Goal: Task Accomplishment & Management: Use online tool/utility

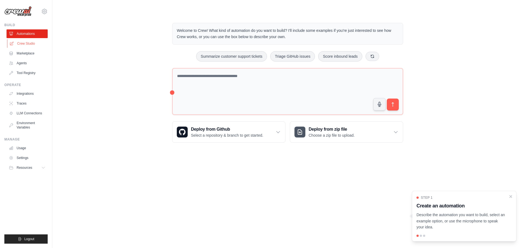
click at [22, 44] on link "Crew Studio" at bounding box center [27, 43] width 41 height 9
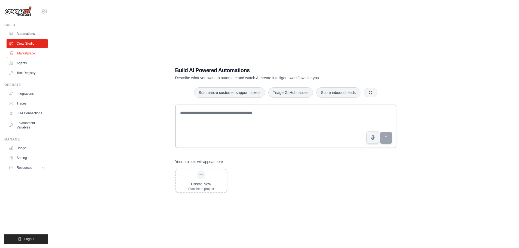
click at [34, 53] on link "Marketplace" at bounding box center [27, 53] width 41 height 9
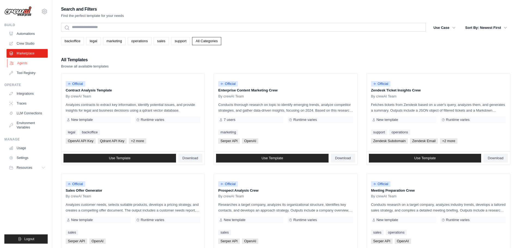
click at [28, 66] on link "Agents" at bounding box center [27, 63] width 41 height 9
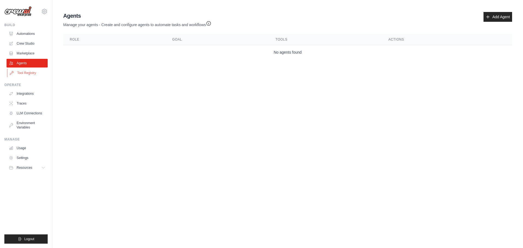
click at [31, 76] on link "Tool Registry" at bounding box center [27, 73] width 41 height 9
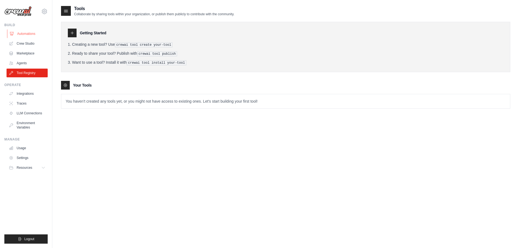
click at [21, 35] on link "Automations" at bounding box center [27, 33] width 41 height 9
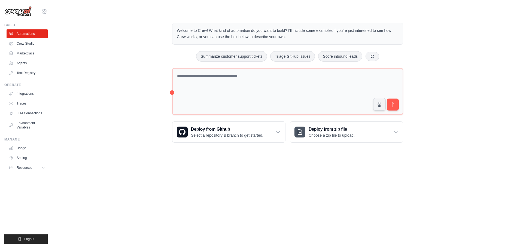
click at [44, 9] on icon at bounding box center [44, 11] width 5 height 5
click at [43, 38] on link "Settings" at bounding box center [44, 37] width 48 height 10
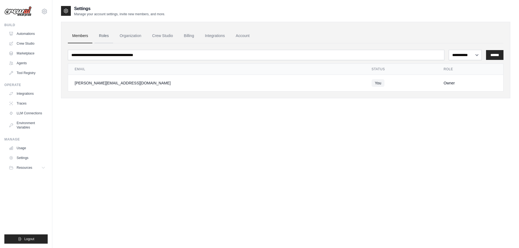
click at [107, 38] on link "Roles" at bounding box center [104, 36] width 19 height 15
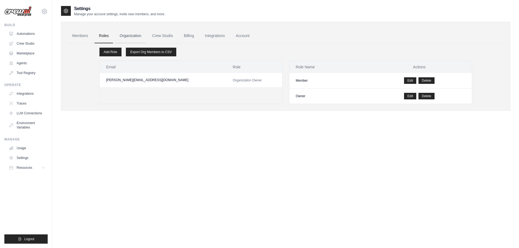
click at [131, 37] on link "Organization" at bounding box center [130, 36] width 30 height 15
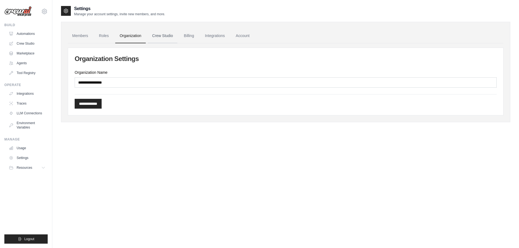
click at [164, 38] on link "Crew Studio" at bounding box center [162, 36] width 29 height 15
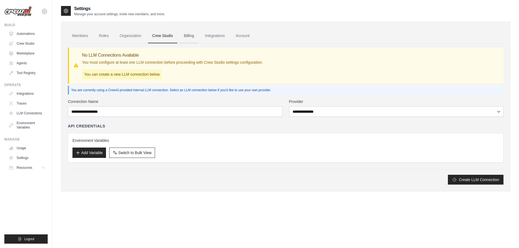
click at [186, 36] on link "Billing" at bounding box center [189, 36] width 19 height 15
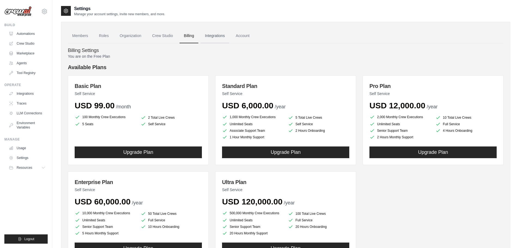
click at [223, 32] on link "Integrations" at bounding box center [215, 36] width 29 height 15
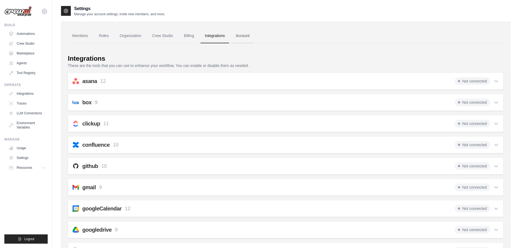
click at [247, 32] on link "Account" at bounding box center [242, 36] width 23 height 15
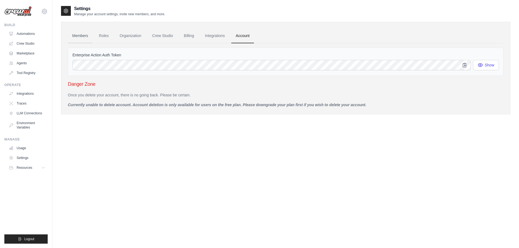
click at [75, 34] on link "Members" at bounding box center [80, 36] width 25 height 15
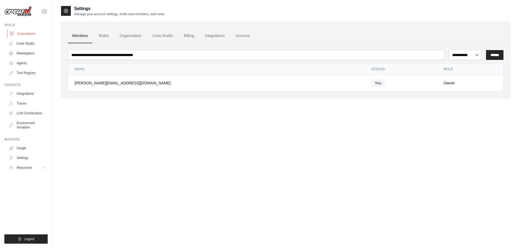
click at [26, 34] on link "Automations" at bounding box center [27, 33] width 41 height 9
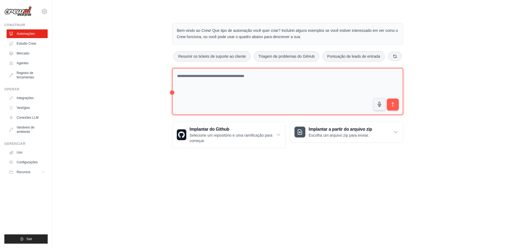
click at [306, 79] on textarea at bounding box center [287, 91] width 231 height 47
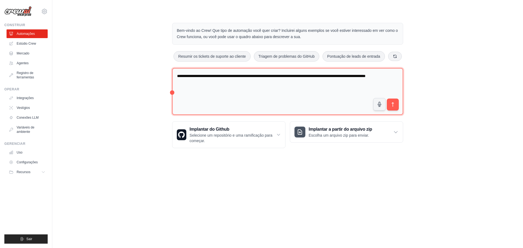
type textarea "**********"
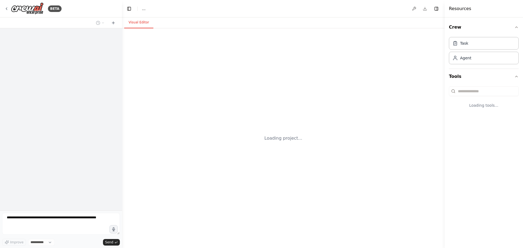
select select "****"
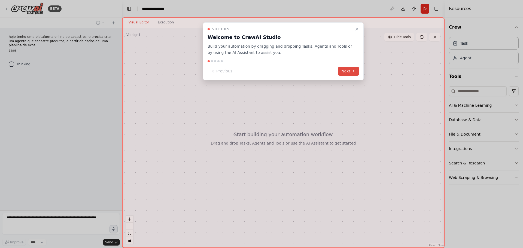
click at [352, 72] on icon at bounding box center [354, 71] width 4 height 4
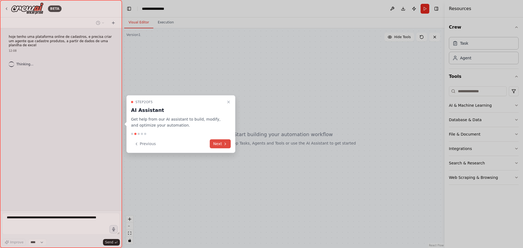
click at [219, 147] on button "Next" at bounding box center [220, 144] width 21 height 9
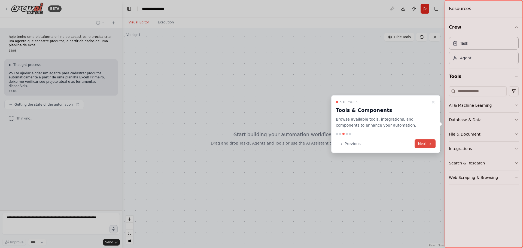
click at [426, 142] on button "Next" at bounding box center [425, 144] width 21 height 9
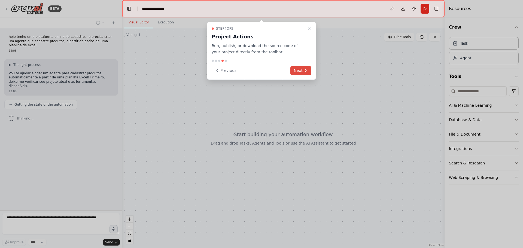
click at [302, 70] on button "Next" at bounding box center [301, 70] width 21 height 9
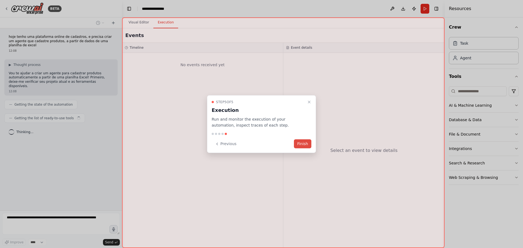
click at [305, 140] on button "Finish" at bounding box center [302, 144] width 17 height 9
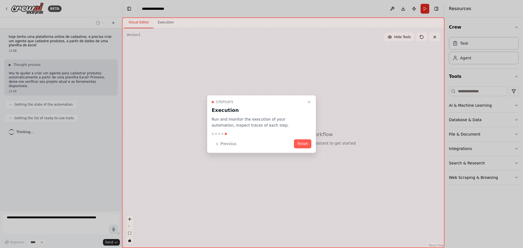
click at [304, 148] on button "Finish" at bounding box center [302, 144] width 17 height 9
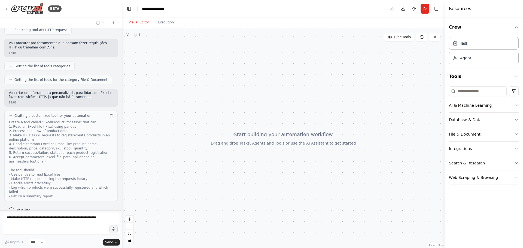
scroll to position [142, 0]
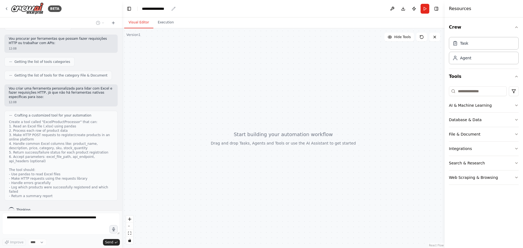
click at [153, 11] on div "**********" at bounding box center [155, 8] width 27 height 5
click at [164, 9] on div "**********" at bounding box center [162, 8] width 41 height 5
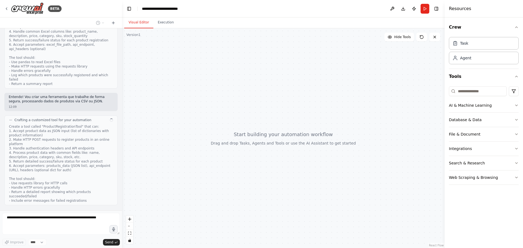
scroll to position [259, 0]
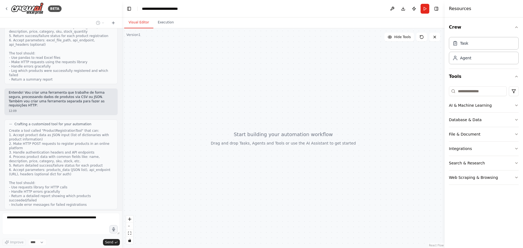
click at [403, 99] on div at bounding box center [283, 138] width 323 height 220
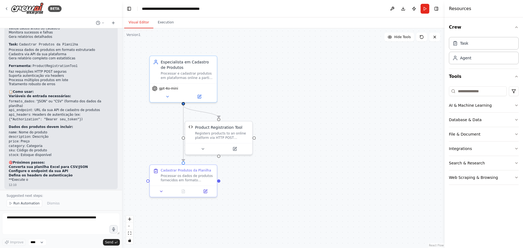
scroll to position [593, 0]
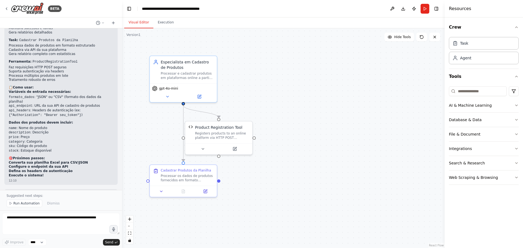
click at [323, 214] on div ".deletable-edge-delete-btn { width: 20px; height: 20px; border: 0px solid #ffff…" at bounding box center [283, 138] width 323 height 220
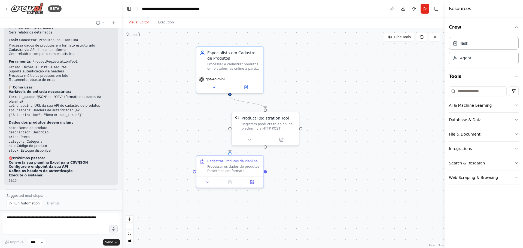
drag, startPoint x: 315, startPoint y: 180, endPoint x: 328, endPoint y: 177, distance: 13.3
click at [328, 177] on div ".deletable-edge-delete-btn { width: 20px; height: 20px; border: 0px solid #ffff…" at bounding box center [283, 138] width 323 height 220
click at [214, 87] on icon at bounding box center [214, 86] width 2 height 1
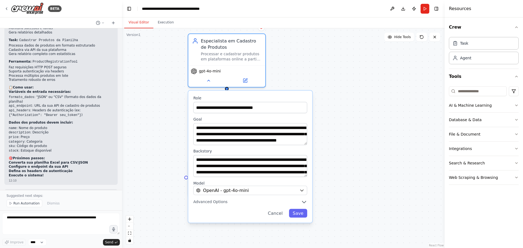
click at [374, 132] on div ".deletable-edge-delete-btn { width: 20px; height: 20px; border: 0px solid #ffff…" at bounding box center [283, 138] width 323 height 220
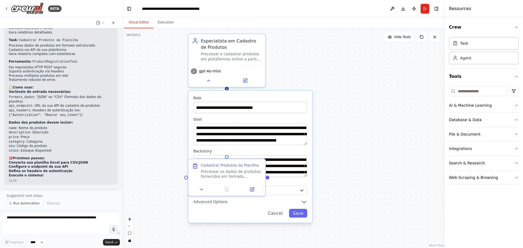
click at [344, 102] on div ".deletable-edge-delete-btn { width: 20px; height: 20px; border: 0px solid #ffff…" at bounding box center [283, 138] width 323 height 220
click at [281, 213] on button "Cancel" at bounding box center [275, 213] width 22 height 9
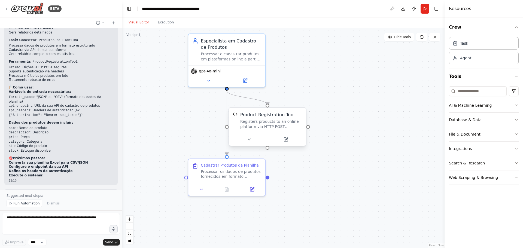
click at [276, 121] on div "Registers products to an online platform via HTTP POST requests. Accepts produc…" at bounding box center [271, 124] width 62 height 10
click at [248, 139] on icon at bounding box center [249, 139] width 2 height 1
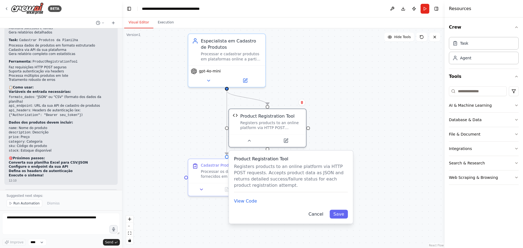
click at [322, 217] on button "Cancel" at bounding box center [316, 214] width 22 height 9
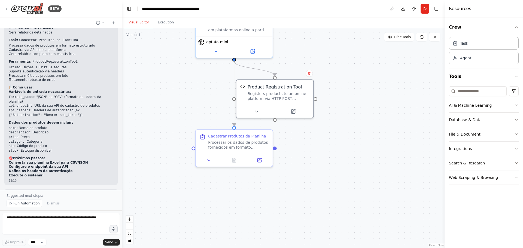
drag, startPoint x: 360, startPoint y: 187, endPoint x: 354, endPoint y: 168, distance: 19.9
click at [354, 168] on div ".deletable-edge-delete-btn { width: 20px; height: 20px; border: 0px solid #ffff…" at bounding box center [283, 138] width 323 height 220
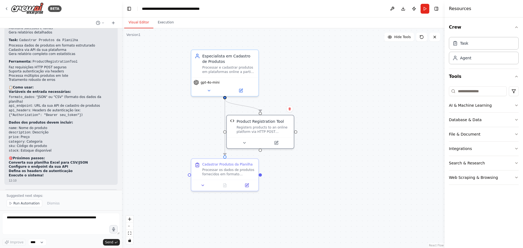
drag, startPoint x: 351, startPoint y: 58, endPoint x: 328, endPoint y: 93, distance: 42.7
click at [328, 93] on div ".deletable-edge-delete-btn { width: 20px; height: 20px; border: 0px solid #ffff…" at bounding box center [283, 138] width 323 height 220
drag, startPoint x: 415, startPoint y: 107, endPoint x: 418, endPoint y: 108, distance: 3.3
click at [415, 107] on div ".deletable-edge-delete-btn { width: 20px; height: 20px; border: 0px solid #ffff…" at bounding box center [283, 138] width 323 height 220
click at [76, 221] on textarea at bounding box center [61, 224] width 118 height 22
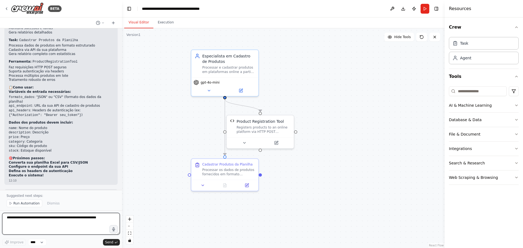
click at [79, 219] on textarea at bounding box center [61, 224] width 118 height 22
type textarea "*"
click at [42, 241] on select "****" at bounding box center [37, 242] width 19 height 7
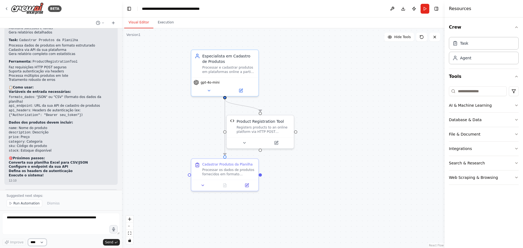
click at [42, 241] on select "****" at bounding box center [37, 242] width 19 height 7
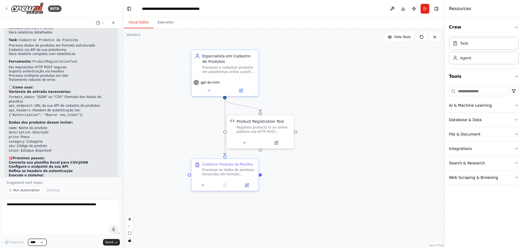
drag, startPoint x: 118, startPoint y: 235, endPoint x: 120, endPoint y: 245, distance: 10.8
click at [119, 247] on form "Improve **** Send" at bounding box center [61, 223] width 122 height 51
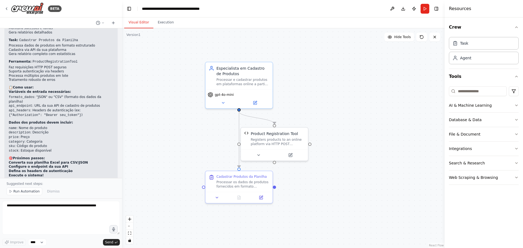
drag, startPoint x: 371, startPoint y: 163, endPoint x: 385, endPoint y: 175, distance: 18.7
click at [385, 175] on div ".deletable-edge-delete-btn { width: 20px; height: 20px; border: 0px solid #ffff…" at bounding box center [283, 138] width 323 height 220
click at [252, 82] on div "Processar e cadastrar produtos em plataformas online a partir de dados estrutur…" at bounding box center [242, 81] width 53 height 9
click at [261, 103] on button at bounding box center [255, 102] width 31 height 7
drag, startPoint x: 254, startPoint y: 98, endPoint x: 257, endPoint y: 99, distance: 2.8
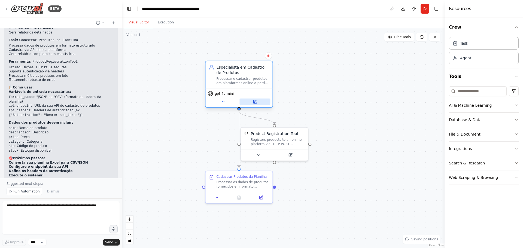
click at [255, 98] on div "gpt-4o-mini" at bounding box center [239, 98] width 67 height 19
click at [257, 102] on button at bounding box center [255, 102] width 31 height 7
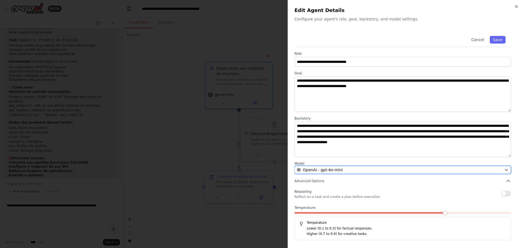
click at [484, 169] on div "OpenAI - gpt-4o-mini" at bounding box center [399, 169] width 205 height 5
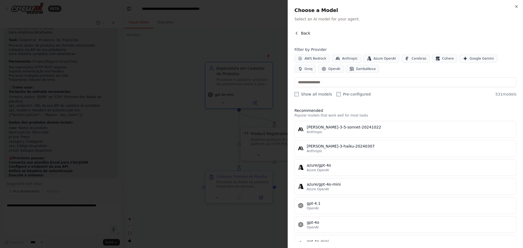
click at [296, 33] on icon "button" at bounding box center [296, 33] width 1 height 2
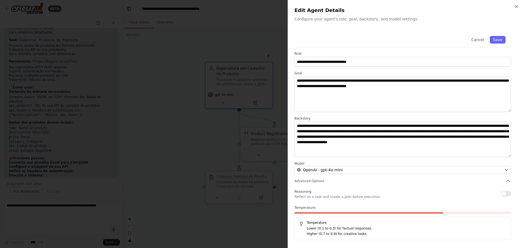
click at [509, 195] on button "button" at bounding box center [506, 193] width 10 height 5
click at [508, 193] on button "button" at bounding box center [506, 193] width 10 height 5
click at [515, 7] on icon "button" at bounding box center [517, 6] width 4 height 4
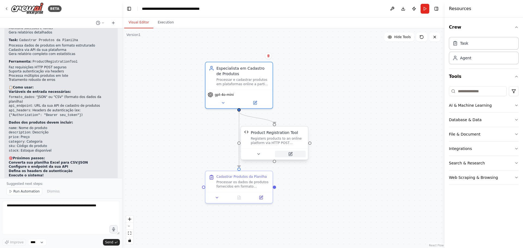
click at [290, 156] on button at bounding box center [290, 154] width 31 height 7
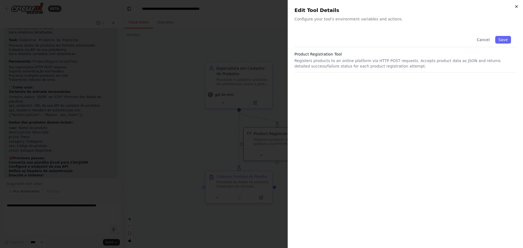
click at [515, 5] on icon "button" at bounding box center [517, 6] width 4 height 4
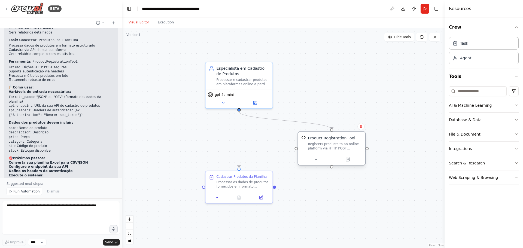
drag, startPoint x: 285, startPoint y: 137, endPoint x: 326, endPoint y: 141, distance: 41.4
click at [326, 141] on div "Product Registration Tool Registers products to an online platform via HTTP POS…" at bounding box center [335, 142] width 54 height 15
click at [302, 160] on button at bounding box center [299, 159] width 31 height 7
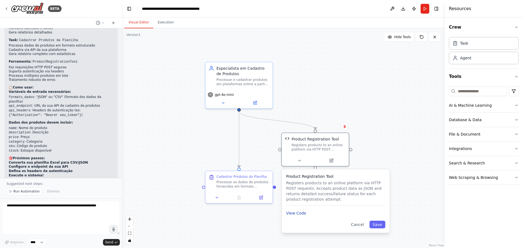
click at [298, 215] on button "View Code" at bounding box center [296, 213] width 20 height 5
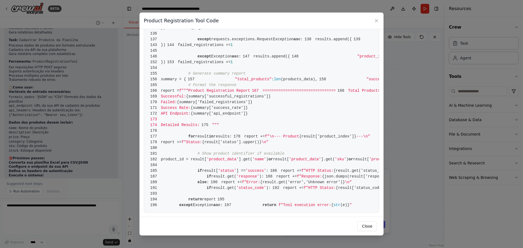
scroll to position [899, 0]
drag, startPoint x: 245, startPoint y: 104, endPoint x: 246, endPoint y: 128, distance: 23.7
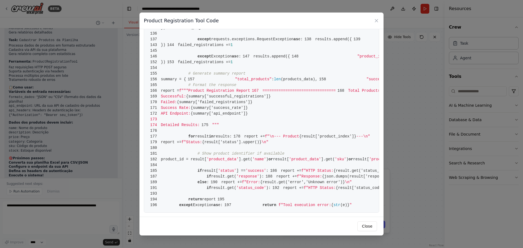
click at [243, 116] on span "]}" at bounding box center [245, 113] width 5 height 4
click at [237, 116] on span "'api_endpoint'" at bounding box center [227, 113] width 32 height 4
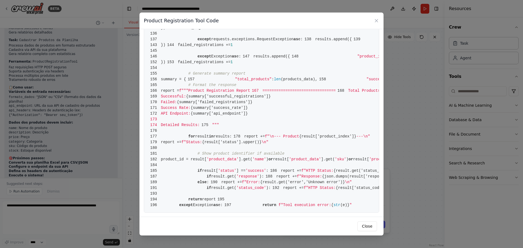
drag, startPoint x: 244, startPoint y: 173, endPoint x: 243, endPoint y: 165, distance: 8.0
click at [244, 156] on span "# Show product identifier if available" at bounding box center [241, 154] width 87 height 4
drag, startPoint x: 248, startPoint y: 157, endPoint x: 229, endPoint y: 167, distance: 20.7
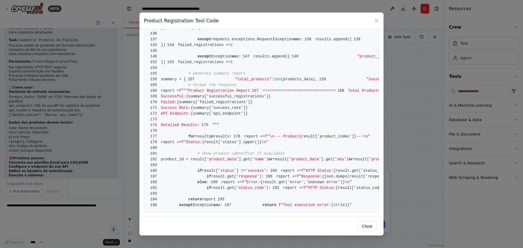
click at [220, 144] on span "{result[" at bounding box center [211, 142] width 18 height 4
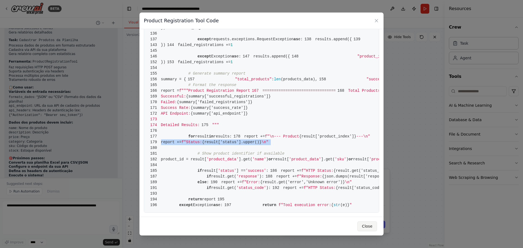
click at [368, 223] on button "Close" at bounding box center [368, 227] width 20 height 10
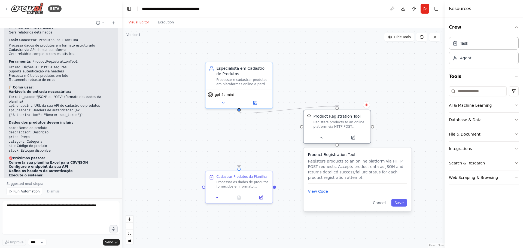
drag, startPoint x: 304, startPoint y: 138, endPoint x: 329, endPoint y: 121, distance: 30.0
click at [329, 121] on div "Product Registration Tool Registers products to an online platform via HTTP POS…" at bounding box center [340, 121] width 54 height 15
click at [384, 202] on button "Cancel" at bounding box center [384, 203] width 19 height 8
click at [383, 203] on button "Cancel" at bounding box center [384, 203] width 19 height 8
click at [406, 203] on button "Save" at bounding box center [405, 203] width 16 height 8
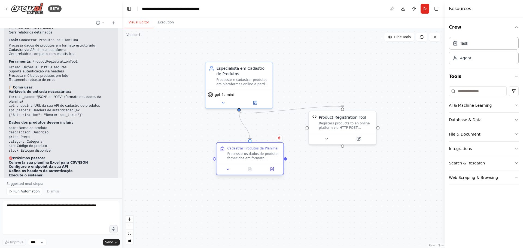
drag, startPoint x: 241, startPoint y: 177, endPoint x: 250, endPoint y: 150, distance: 28.4
click at [250, 150] on div "Cadastrar Produtos da Planilha" at bounding box center [252, 148] width 50 height 4
click at [409, 124] on div ".deletable-edge-delete-btn { width: 20px; height: 20px; border: 0px solid #ffff…" at bounding box center [283, 138] width 323 height 220
click at [271, 170] on icon at bounding box center [271, 169] width 3 height 3
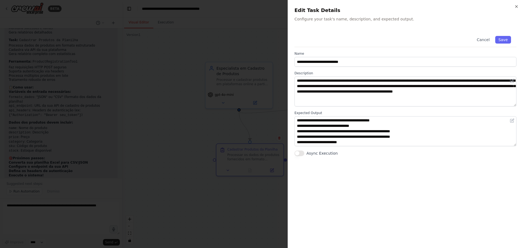
click at [304, 154] on button "Async Execution" at bounding box center [300, 153] width 10 height 5
click at [299, 153] on button "Async Execution" at bounding box center [300, 153] width 10 height 5
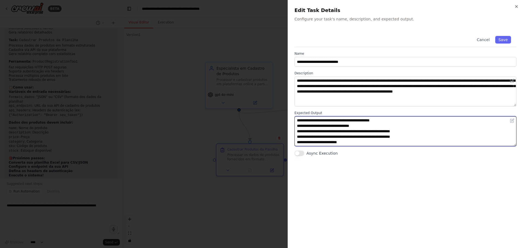
click at [380, 142] on textarea "**********" at bounding box center [406, 131] width 222 height 30
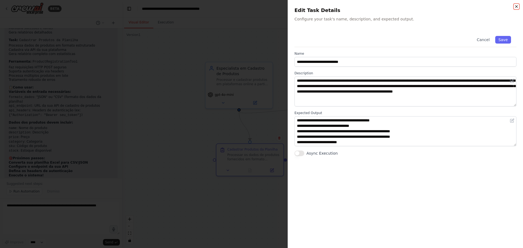
click at [516, 7] on icon "button" at bounding box center [517, 6] width 4 height 4
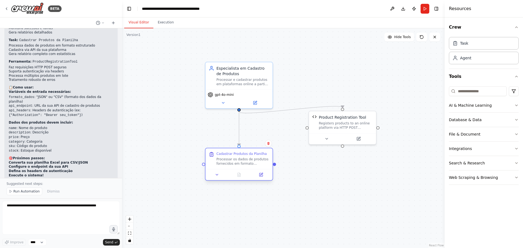
drag, startPoint x: 261, startPoint y: 151, endPoint x: 246, endPoint y: 155, distance: 15.5
click at [246, 155] on div "Cadastrar Produtos da Planilha Processar os dados de produtos fornecidos em for…" at bounding box center [242, 159] width 53 height 14
drag, startPoint x: 239, startPoint y: 110, endPoint x: 253, endPoint y: 127, distance: 22.0
click at [253, 127] on div ".deletable-edge-delete-btn { width: 20px; height: 20px; border: 0px solid #ffff…" at bounding box center [283, 138] width 323 height 220
drag, startPoint x: 239, startPoint y: 110, endPoint x: 157, endPoint y: 134, distance: 85.4
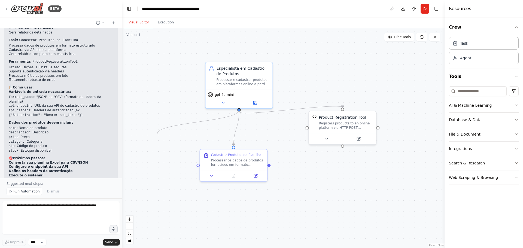
click at [157, 134] on div ".deletable-edge-delete-btn { width: 20px; height: 20px; border: 0px solid #ffff…" at bounding box center [283, 138] width 323 height 220
click at [131, 220] on button "zoom in" at bounding box center [129, 219] width 7 height 7
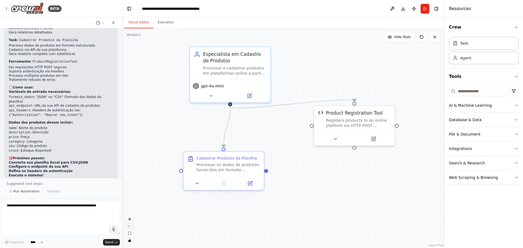
click at [131, 225] on button "zoom out" at bounding box center [129, 226] width 7 height 7
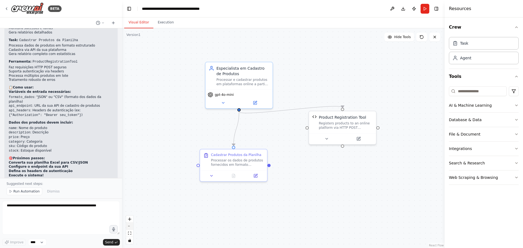
click at [131, 225] on button "zoom out" at bounding box center [129, 226] width 7 height 7
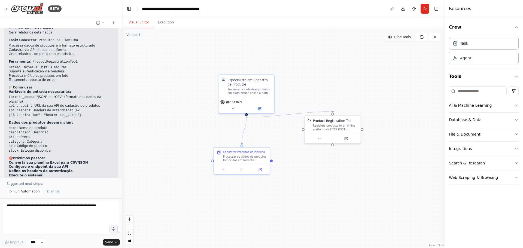
click at [408, 39] on span "Hide Tools" at bounding box center [402, 37] width 17 height 4
click at [406, 40] on button "Show Tools" at bounding box center [398, 37] width 31 height 9
click at [421, 38] on icon at bounding box center [421, 36] width 3 height 3
click at [390, 9] on button at bounding box center [392, 9] width 9 height 10
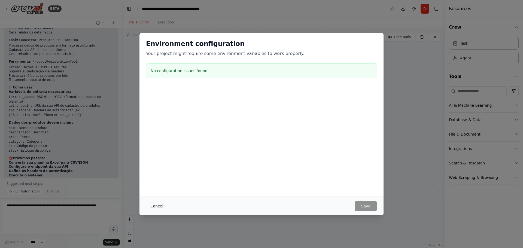
click at [156, 205] on button "Cancel" at bounding box center [157, 206] width 22 height 10
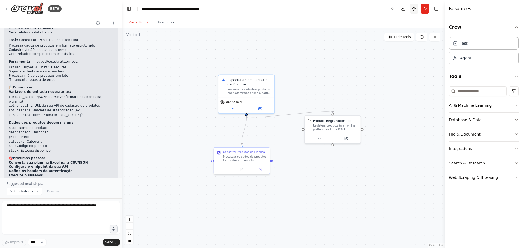
click at [415, 8] on button "Publish" at bounding box center [414, 9] width 9 height 10
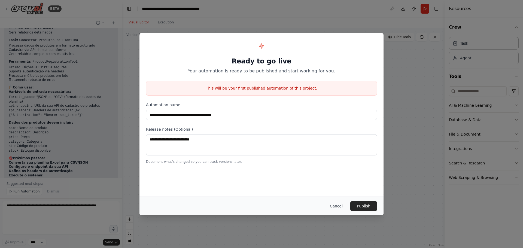
click at [337, 206] on button "Cancel" at bounding box center [337, 206] width 22 height 10
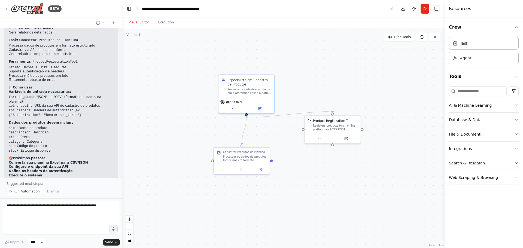
click at [436, 9] on button "Toggle Right Sidebar" at bounding box center [437, 9] width 8 height 8
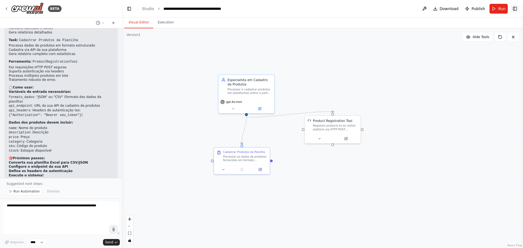
click at [514, 8] on button "Toggle Right Sidebar" at bounding box center [515, 9] width 8 height 8
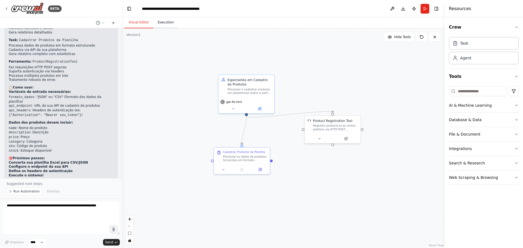
click at [168, 24] on button "Execution" at bounding box center [165, 22] width 25 height 11
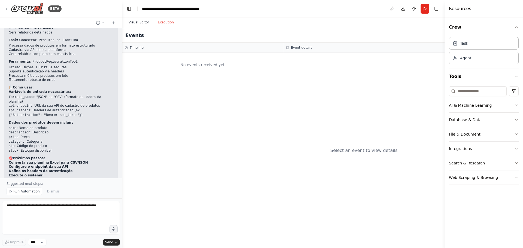
click at [136, 23] on button "Visual Editor" at bounding box center [138, 22] width 29 height 11
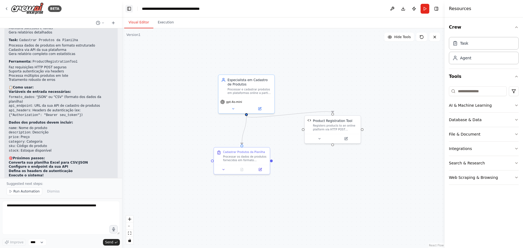
click at [130, 9] on button "Toggle Left Sidebar" at bounding box center [129, 9] width 8 height 8
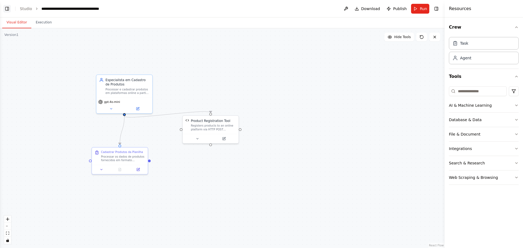
click at [6, 9] on button "Toggle Left Sidebar" at bounding box center [7, 9] width 8 height 8
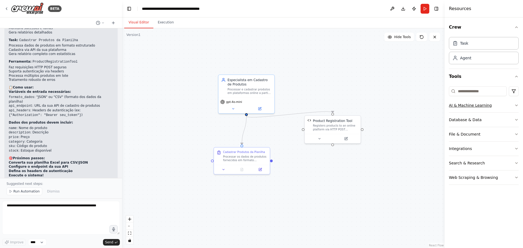
click at [507, 105] on button "AI & Machine Learning" at bounding box center [484, 105] width 70 height 14
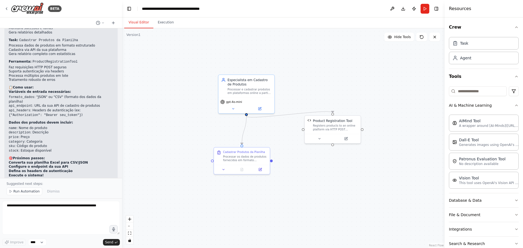
click at [360, 90] on div ".deletable-edge-delete-btn { width: 20px; height: 20px; border: 0px solid #ffff…" at bounding box center [283, 138] width 323 height 220
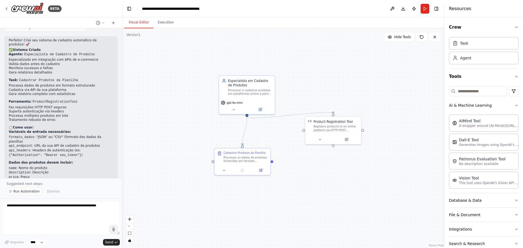
scroll to position [605, 0]
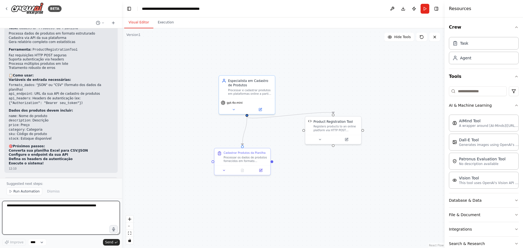
click at [65, 206] on textarea at bounding box center [61, 218] width 118 height 34
type textarea "**********"
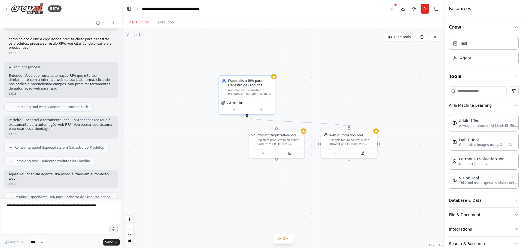
scroll to position [806, 0]
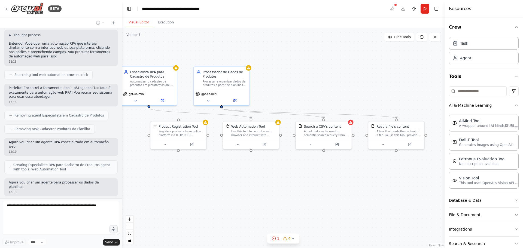
drag, startPoint x: 355, startPoint y: 176, endPoint x: 257, endPoint y: 167, distance: 98.5
click at [257, 167] on div ".deletable-edge-delete-btn { width: 20px; height: 20px; border: 0px solid #ffff…" at bounding box center [283, 138] width 323 height 220
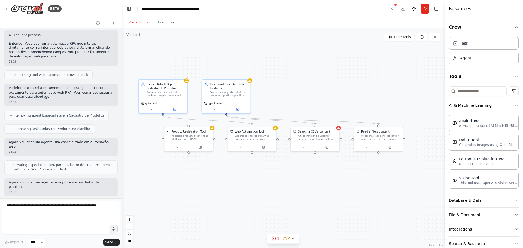
scroll to position [838, 0]
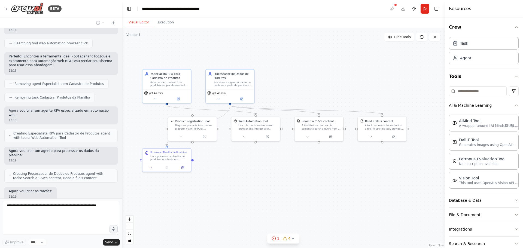
drag, startPoint x: 272, startPoint y: 177, endPoint x: 275, endPoint y: 169, distance: 8.3
click at [275, 169] on div ".deletable-edge-delete-btn { width: 20px; height: 20px; border: 0px solid #ffff…" at bounding box center [283, 138] width 323 height 220
click at [273, 171] on div ".deletable-edge-delete-btn { width: 20px; height: 20px; border: 0px solid #ffff…" at bounding box center [283, 138] width 323 height 220
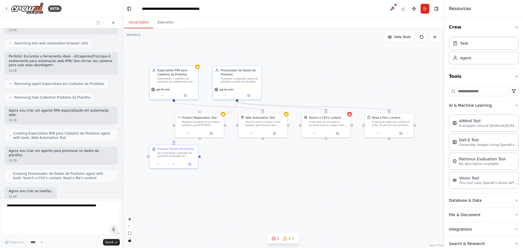
drag, startPoint x: 273, startPoint y: 171, endPoint x: 278, endPoint y: 166, distance: 6.9
click at [278, 166] on div ".deletable-edge-delete-btn { width: 20px; height: 20px; border: 0px solid #ffff…" at bounding box center [283, 138] width 323 height 220
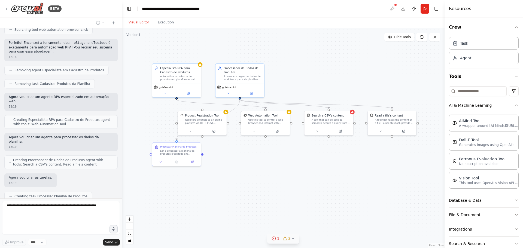
click at [292, 239] on icon at bounding box center [293, 238] width 2 height 1
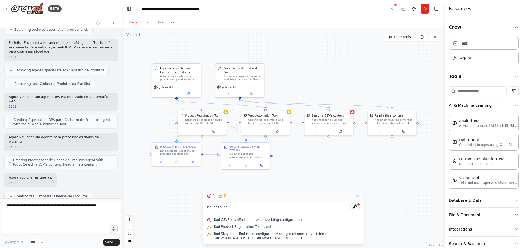
scroll to position [865, 0]
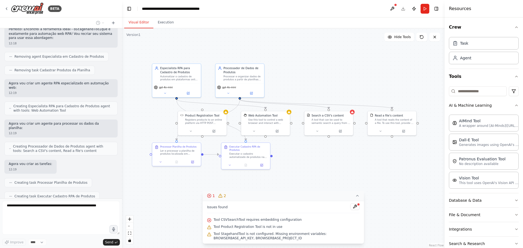
click at [330, 152] on div ".deletable-edge-delete-btn { width: 20px; height: 20px; border: 0px solid #ffff…" at bounding box center [283, 138] width 323 height 220
click at [327, 180] on div ".deletable-edge-delete-btn { width: 20px; height: 20px; border: 0px solid #ffff…" at bounding box center [283, 138] width 323 height 220
click at [358, 198] on icon at bounding box center [357, 196] width 4 height 4
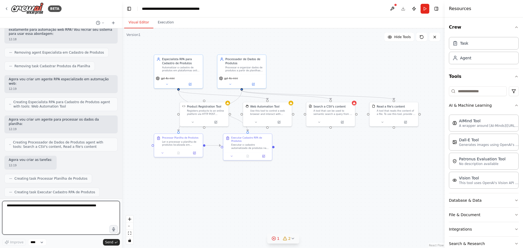
drag, startPoint x: 345, startPoint y: 182, endPoint x: 347, endPoint y: 173, distance: 8.8
click at [347, 173] on div ".deletable-edge-delete-btn { width: 20px; height: 20px; border: 0px solid #ffff…" at bounding box center [283, 138] width 323 height 220
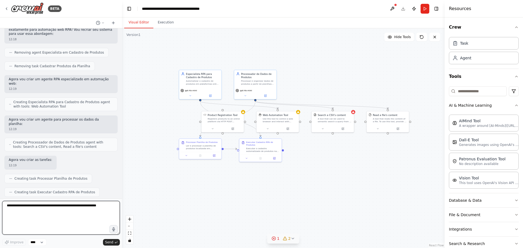
scroll to position [874, 0]
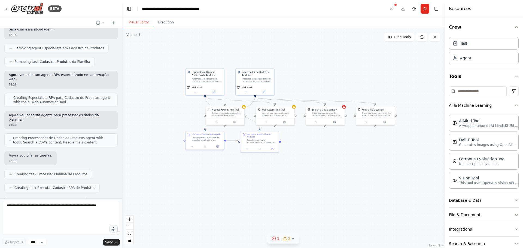
drag, startPoint x: 343, startPoint y: 177, endPoint x: 331, endPoint y: 164, distance: 18.0
click at [332, 164] on div ".deletable-edge-delete-btn { width: 20px; height: 20px; border: 0px solid #ffff…" at bounding box center [283, 138] width 323 height 220
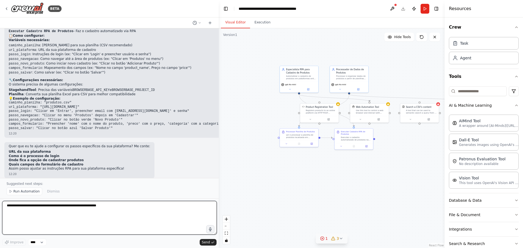
scroll to position [1061, 0]
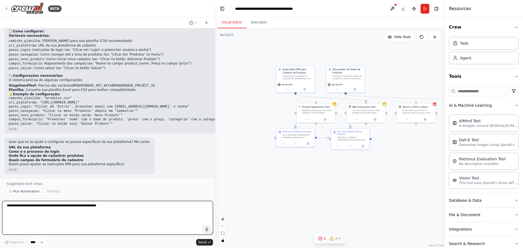
drag, startPoint x: 121, startPoint y: 69, endPoint x: 215, endPoint y: 71, distance: 94.1
click at [215, 71] on div "BETA hoje tenho uma plataforma online de cadastros, e precisa criar um agente q…" at bounding box center [261, 124] width 523 height 248
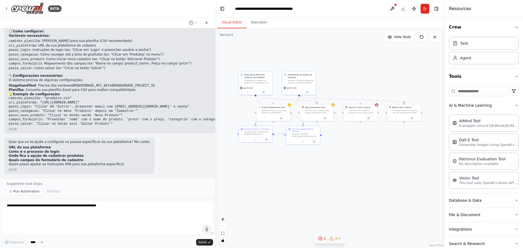
drag, startPoint x: 357, startPoint y: 170, endPoint x: 315, endPoint y: 156, distance: 43.9
click at [314, 160] on div ".deletable-edge-delete-btn { width: 20px; height: 20px; border: 0px solid #ffff…" at bounding box center [329, 138] width 229 height 220
click at [32, 8] on img at bounding box center [27, 8] width 33 height 12
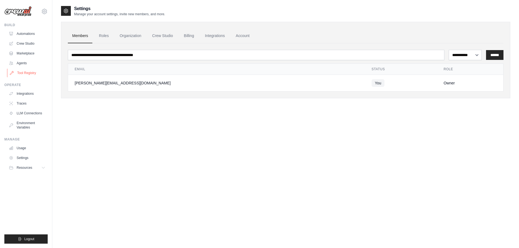
drag, startPoint x: 29, startPoint y: 65, endPoint x: 32, endPoint y: 69, distance: 5.3
click at [29, 65] on link "Agents" at bounding box center [27, 63] width 41 height 9
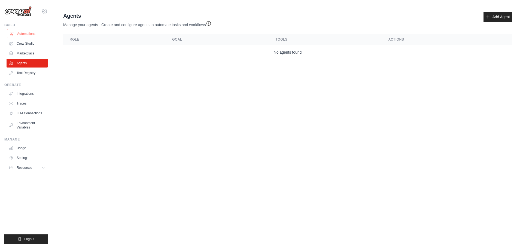
click at [22, 34] on link "Automations" at bounding box center [27, 33] width 41 height 9
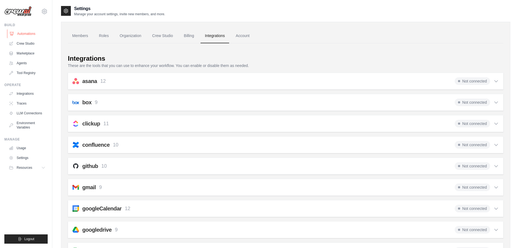
click at [30, 32] on link "Automations" at bounding box center [27, 33] width 41 height 9
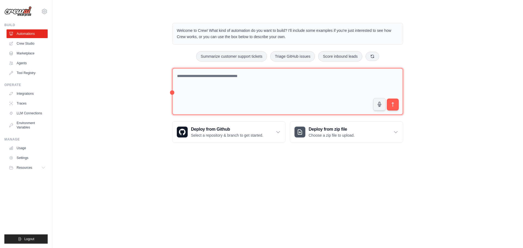
click at [219, 77] on textarea at bounding box center [287, 91] width 231 height 47
type textarea "**********"
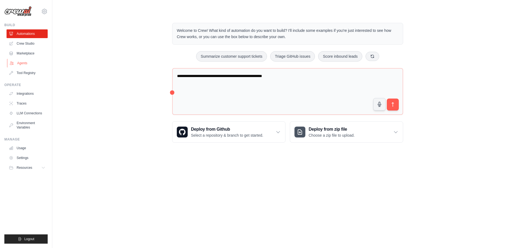
click at [22, 62] on link "Agents" at bounding box center [27, 63] width 41 height 9
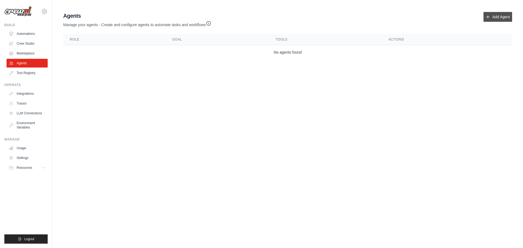
click at [501, 12] on link "Add Agent" at bounding box center [498, 17] width 29 height 10
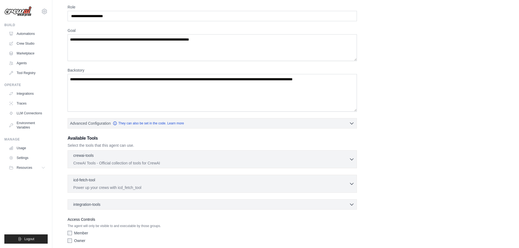
scroll to position [44, 0]
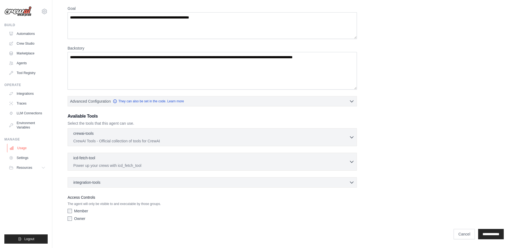
click at [33, 151] on link "Usage" at bounding box center [27, 148] width 41 height 9
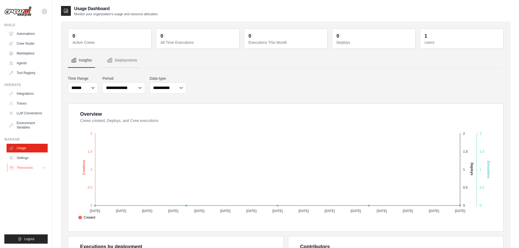
click at [32, 169] on span "Resources" at bounding box center [25, 168] width 16 height 4
click at [34, 158] on link "Settings" at bounding box center [27, 158] width 41 height 9
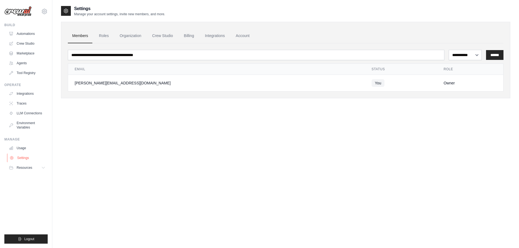
click at [20, 157] on link "Settings" at bounding box center [27, 158] width 41 height 9
click at [24, 35] on link "Automations" at bounding box center [27, 33] width 41 height 9
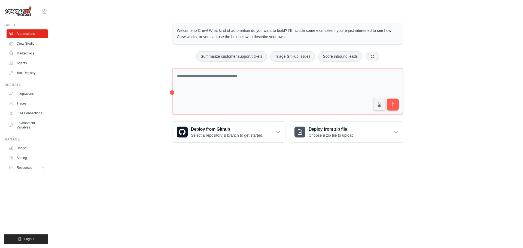
click at [44, 10] on icon at bounding box center [44, 11] width 7 height 7
click at [34, 41] on link "Crew Studio" at bounding box center [27, 43] width 41 height 9
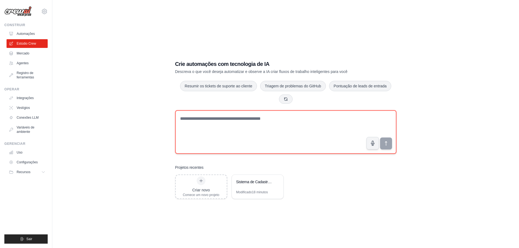
click at [227, 121] on textarea at bounding box center [285, 132] width 221 height 44
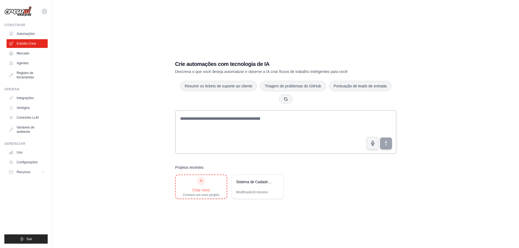
click at [206, 185] on div "Criar novo Comece um novo projeto" at bounding box center [201, 187] width 37 height 21
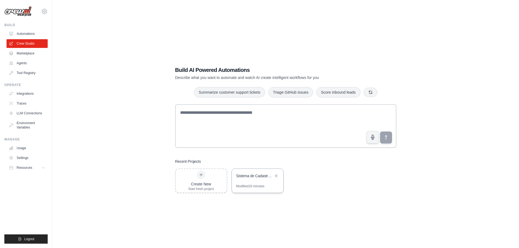
click at [266, 179] on div "Sistema de Cadastro Automatico de Produtos" at bounding box center [254, 175] width 37 height 5
click at [251, 177] on div "Sistema de Cadastro Automatico de Produtos" at bounding box center [254, 175] width 37 height 5
click at [31, 91] on link "Integrations" at bounding box center [27, 93] width 41 height 9
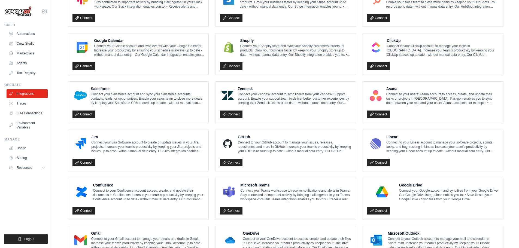
scroll to position [264, 0]
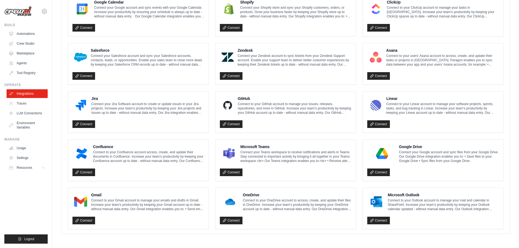
click at [24, 108] on ul "Integrations Traces LLM Connections Environment Variables" at bounding box center [27, 110] width 41 height 43
click at [26, 100] on link "Traces" at bounding box center [27, 103] width 41 height 9
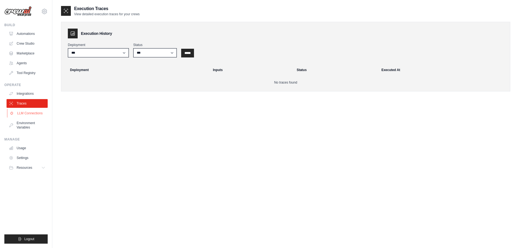
click at [35, 116] on link "LLM Connections" at bounding box center [27, 113] width 41 height 9
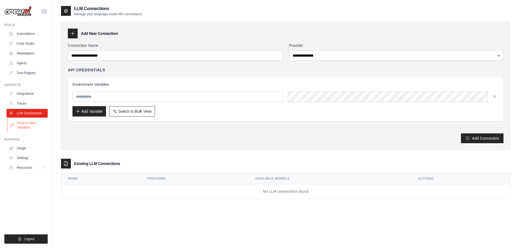
click at [33, 123] on link "Environment Variables" at bounding box center [27, 125] width 41 height 13
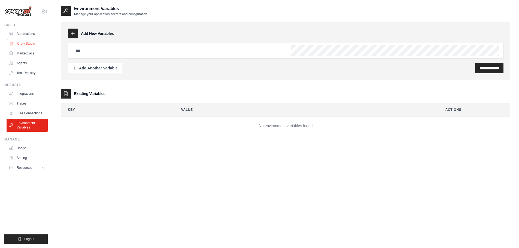
click at [31, 44] on link "Crew Studio" at bounding box center [27, 43] width 41 height 9
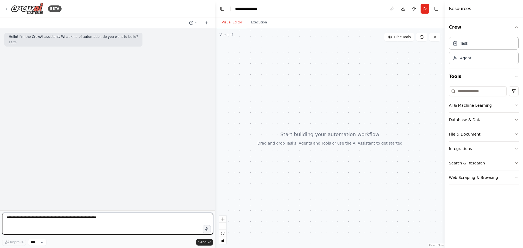
click at [143, 219] on textarea at bounding box center [107, 224] width 211 height 22
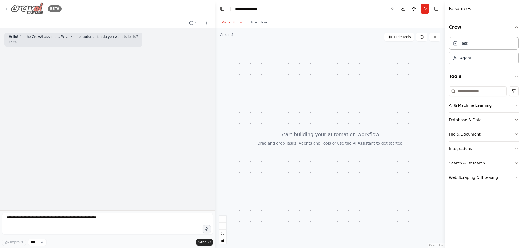
click at [7, 7] on icon at bounding box center [6, 9] width 4 height 4
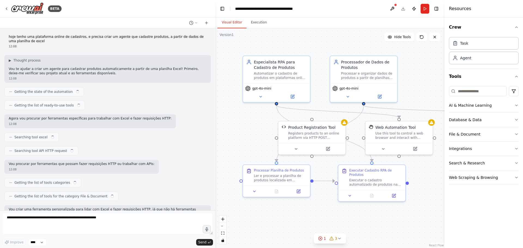
scroll to position [1029, 0]
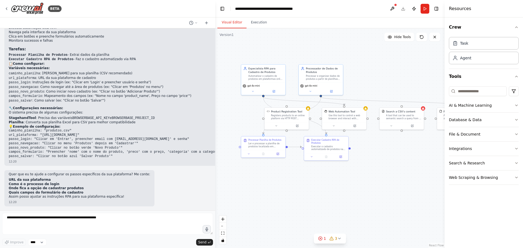
drag, startPoint x: 237, startPoint y: 132, endPoint x: 235, endPoint y: 117, distance: 15.1
click at [235, 117] on div ".deletable-edge-delete-btn { width: 20px; height: 20px; border: 0px solid #ffff…" at bounding box center [329, 138] width 229 height 220
click at [7, 5] on div "BETA" at bounding box center [32, 8] width 57 height 12
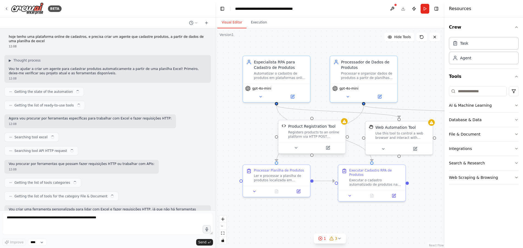
scroll to position [1029, 0]
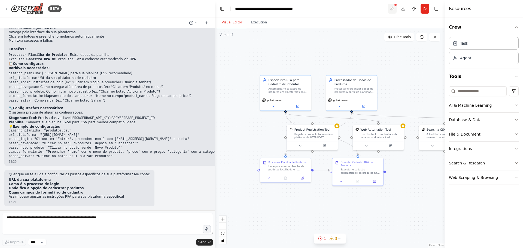
click at [392, 9] on button at bounding box center [392, 9] width 9 height 10
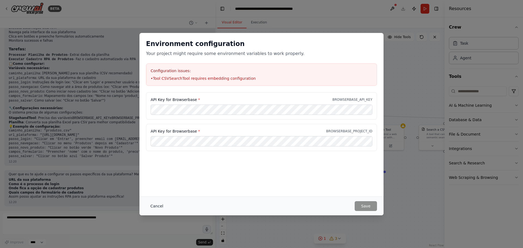
click at [153, 206] on button "Cancel" at bounding box center [157, 206] width 22 height 10
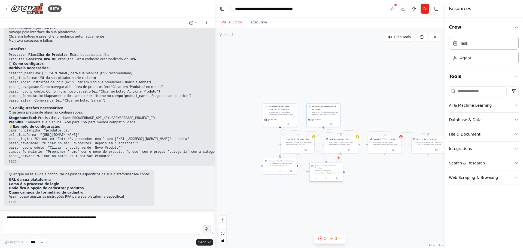
drag, startPoint x: 327, startPoint y: 163, endPoint x: 321, endPoint y: 165, distance: 6.1
click at [321, 165] on div "Executar Cadastro RPA de Produtos Executar o cadastro automatizado de produtos …" at bounding box center [328, 169] width 26 height 9
drag, startPoint x: 284, startPoint y: 170, endPoint x: 279, endPoint y: 176, distance: 8.6
click at [279, 176] on div "Processar Planilha de Produtos Ler e processar a planilha de produtos localizad…" at bounding box center [275, 171] width 34 height 10
click at [321, 180] on div "Executar Cadastro RPA de Produtos Executar o cadastro automatizado de produtos …" at bounding box center [326, 177] width 34 height 19
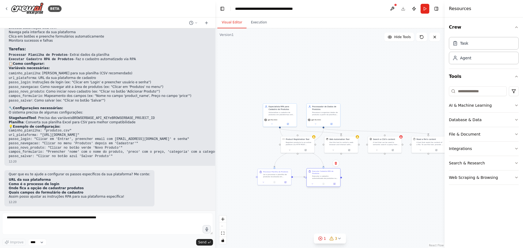
click at [319, 181] on div at bounding box center [324, 184] width 34 height 6
click at [394, 178] on div ".deletable-edge-delete-btn { width: 20px; height: 20px; border: 0px solid #ffff…" at bounding box center [329, 138] width 229 height 220
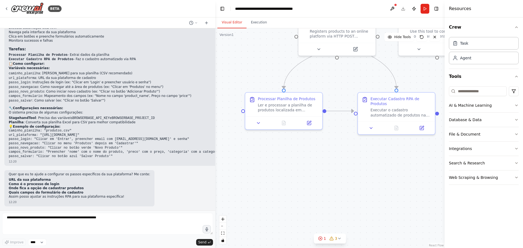
drag, startPoint x: 333, startPoint y: 181, endPoint x: 284, endPoint y: 131, distance: 69.8
click at [370, 182] on div ".deletable-edge-delete-btn { width: 20px; height: 20px; border: 0px solid #ffff…" at bounding box center [329, 138] width 229 height 220
click at [257, 121] on icon at bounding box center [258, 121] width 5 height 5
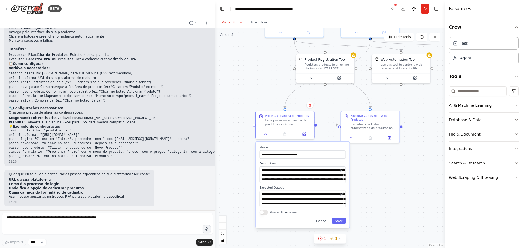
click at [394, 183] on div ".deletable-edge-delete-btn { width: 20px; height: 20px; border: 0px solid #ffff…" at bounding box center [329, 138] width 229 height 220
click at [320, 225] on div "**********" at bounding box center [303, 185] width 94 height 86
click at [325, 222] on button "Cancel" at bounding box center [321, 221] width 17 height 7
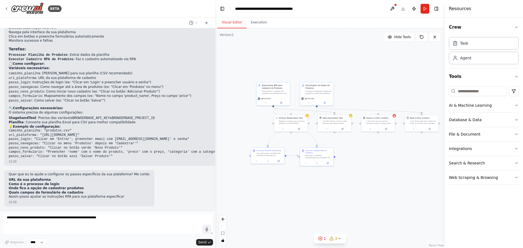
drag, startPoint x: 417, startPoint y: 177, endPoint x: 362, endPoint y: 183, distance: 55.3
click at [362, 183] on div ".deletable-edge-delete-btn { width: 20px; height: 20px; border: 0px solid #ffff…" at bounding box center [329, 138] width 229 height 220
click at [7, 10] on icon at bounding box center [6, 9] width 4 height 4
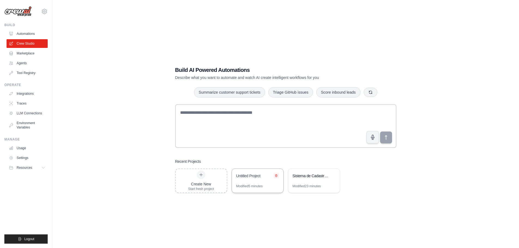
click at [276, 175] on icon at bounding box center [276, 175] width 2 height 2
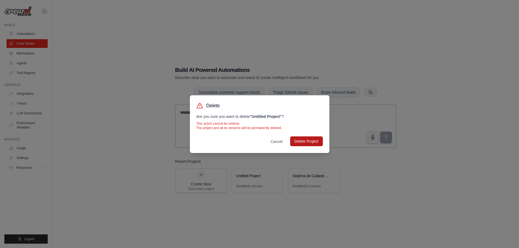
click at [301, 141] on button "Delete Project" at bounding box center [306, 142] width 33 height 10
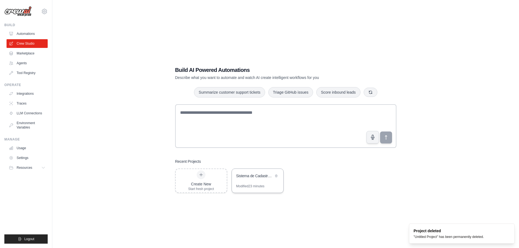
click at [261, 174] on div "Sistema de Cadastro Automatico de Produtos" at bounding box center [254, 175] width 37 height 5
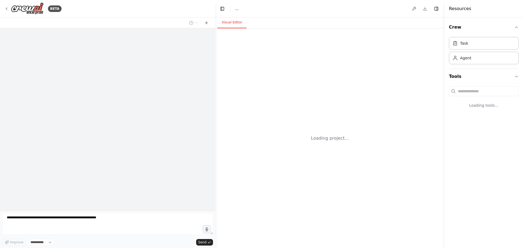
select select "****"
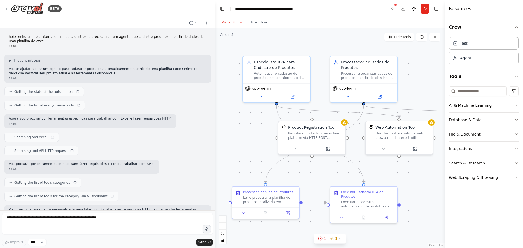
scroll to position [1029, 0]
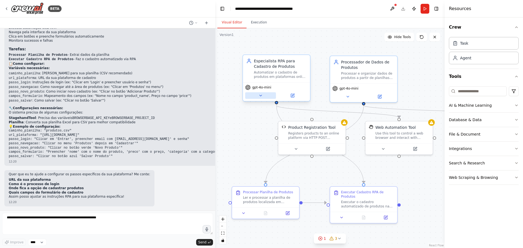
click at [262, 95] on icon at bounding box center [261, 95] width 4 height 4
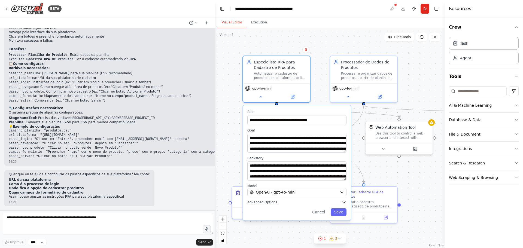
click at [264, 202] on span "Advanced Options" at bounding box center [262, 202] width 30 height 4
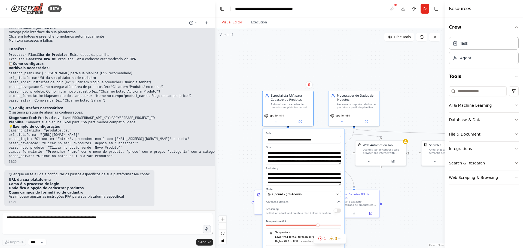
click at [417, 187] on div ".deletable-edge-delete-btn { width: 20px; height: 20px; border: 0px solid #ffff…" at bounding box center [329, 138] width 229 height 220
click at [301, 123] on icon at bounding box center [299, 120] width 3 height 3
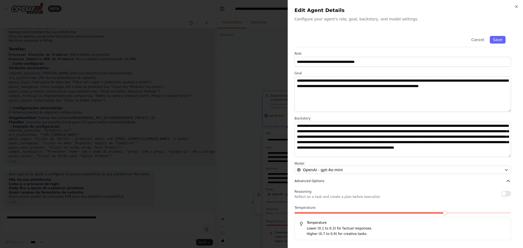
click at [314, 179] on span "Advanced Options" at bounding box center [310, 181] width 30 height 4
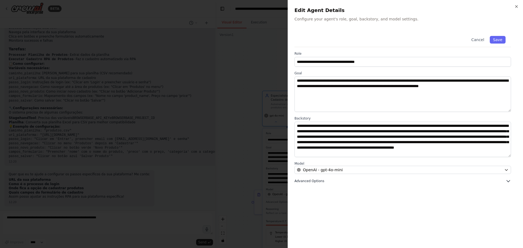
click at [511, 181] on icon "button" at bounding box center [508, 181] width 5 height 5
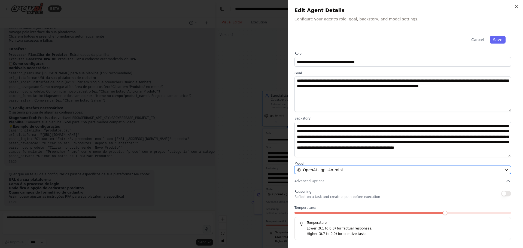
click at [507, 172] on icon "button" at bounding box center [506, 170] width 4 height 4
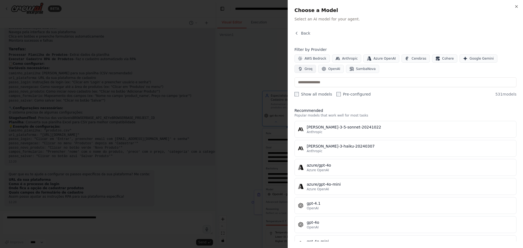
click at [313, 67] on span "Groq" at bounding box center [309, 69] width 8 height 4
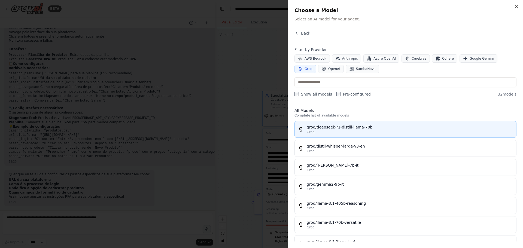
click at [445, 138] on button "groq/deepseek-r1-distill-llama-70b Groq" at bounding box center [406, 129] width 222 height 17
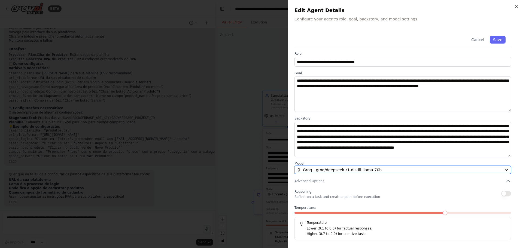
click at [382, 169] on div "Groq - groq/deepseek-r1-distill-llama-70b" at bounding box center [399, 169] width 205 height 5
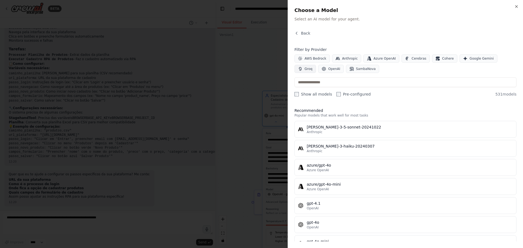
click at [303, 67] on icon "button" at bounding box center [300, 69] width 4 height 4
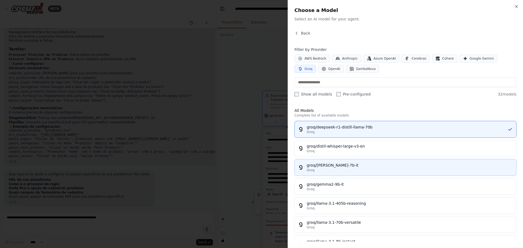
scroll to position [82, 0]
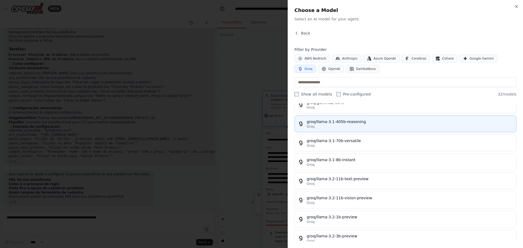
click at [362, 128] on div "Groq" at bounding box center [410, 127] width 206 height 4
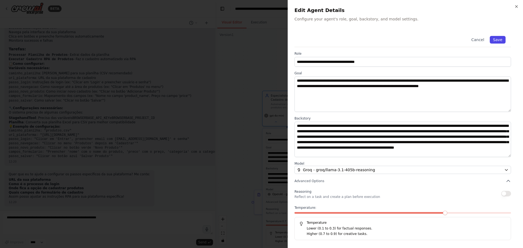
click at [501, 38] on button "Save" at bounding box center [498, 40] width 16 height 8
